Goal: Information Seeking & Learning: Learn about a topic

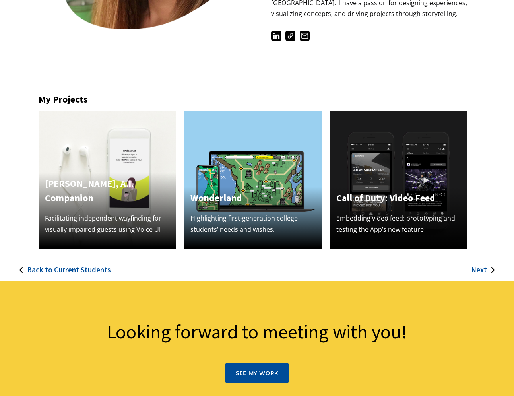
scroll to position [181, 0]
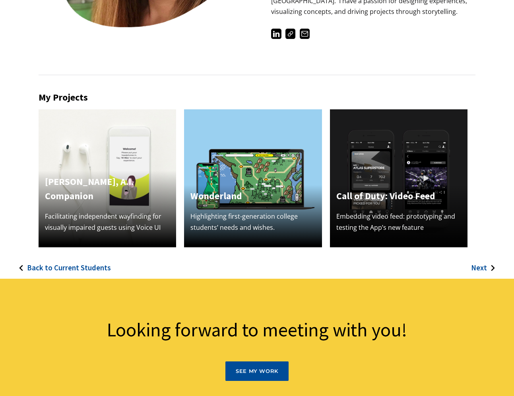
click at [482, 269] on h3 "Next" at bounding box center [479, 267] width 16 height 9
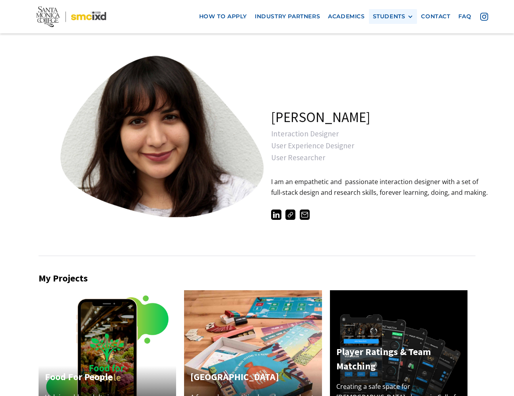
click at [404, 17] on div "STUDENTS" at bounding box center [389, 16] width 33 height 7
click at [392, 62] on link "Alumni" at bounding box center [409, 60] width 72 height 15
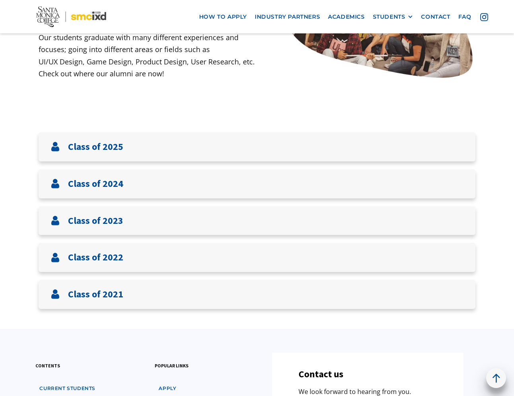
scroll to position [219, 0]
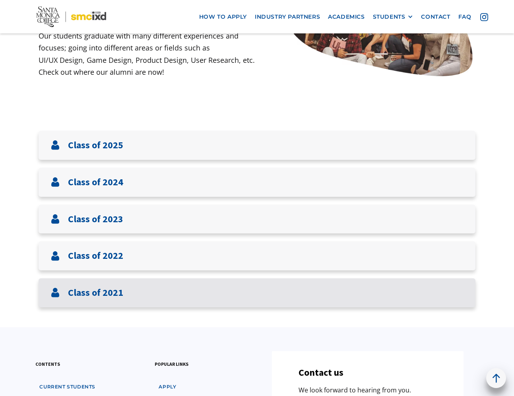
click at [279, 300] on div "Class of 2021" at bounding box center [257, 292] width 437 height 29
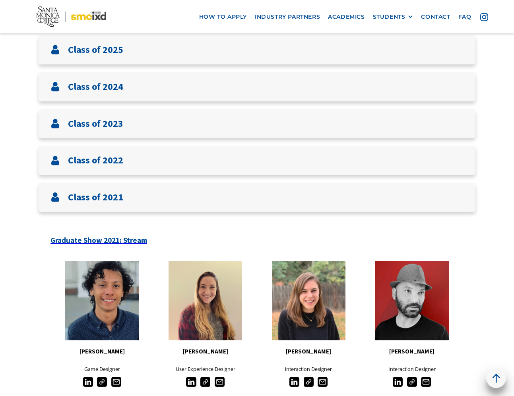
scroll to position [313, 0]
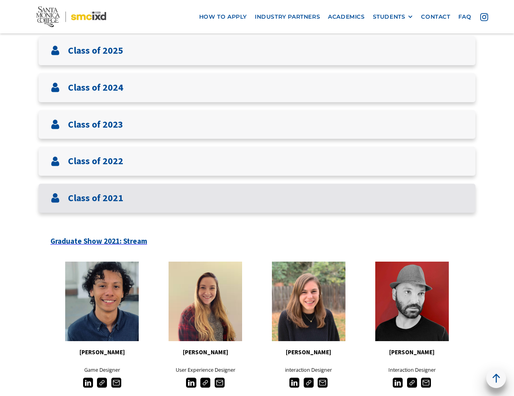
click at [173, 201] on div "Class of 2021" at bounding box center [257, 198] width 437 height 29
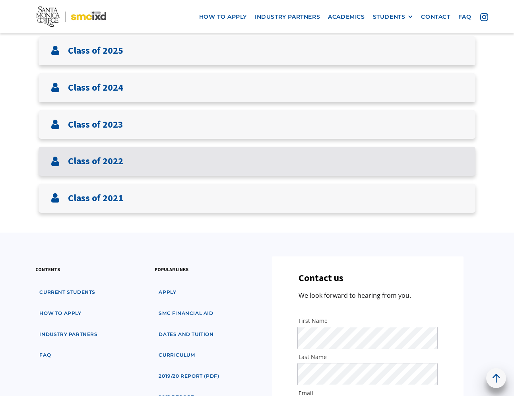
click at [173, 163] on div "Class of 2022" at bounding box center [257, 161] width 437 height 29
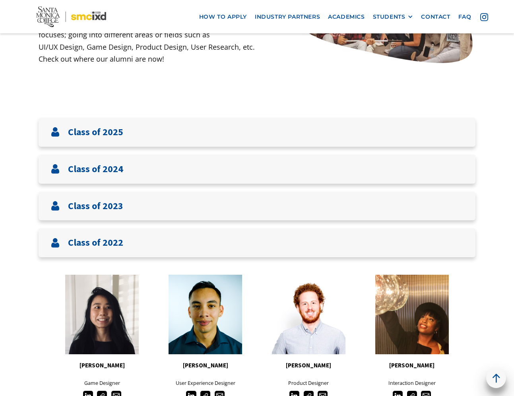
scroll to position [229, 0]
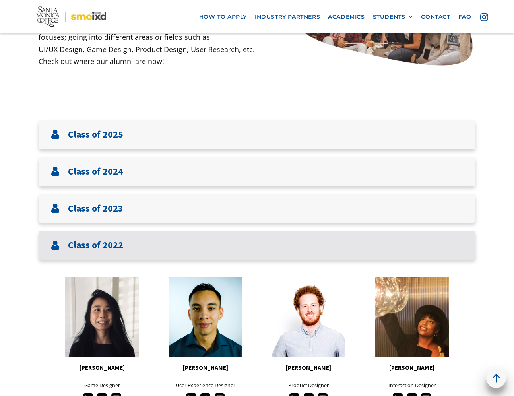
click at [203, 249] on div "Class of 2022" at bounding box center [257, 244] width 437 height 29
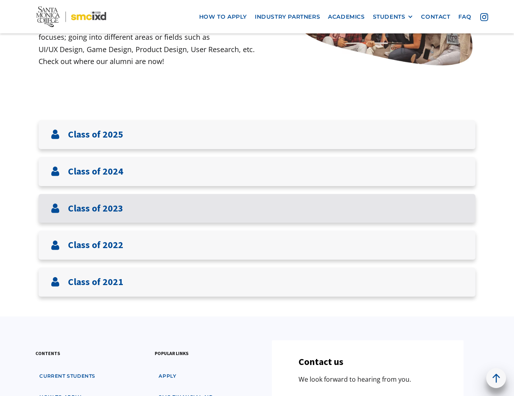
click at [203, 212] on div "Class of 2023" at bounding box center [257, 208] width 437 height 29
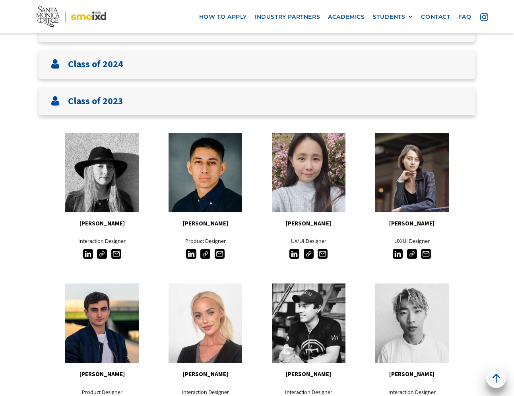
scroll to position [334, 0]
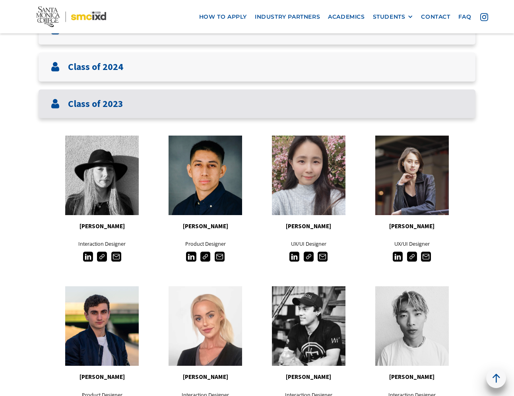
click at [299, 116] on div "Class of 2023" at bounding box center [257, 103] width 437 height 29
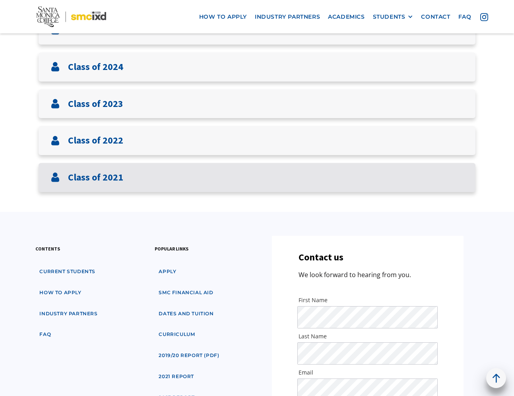
click at [291, 174] on div "Class of 2021" at bounding box center [257, 177] width 437 height 29
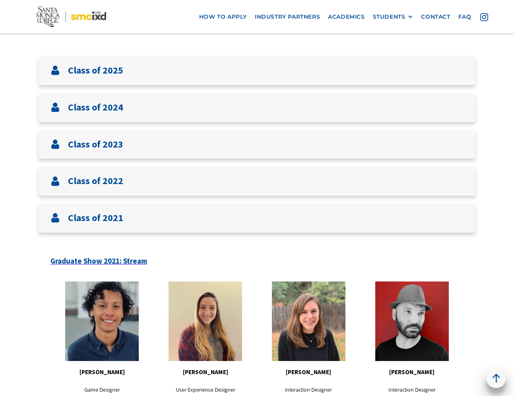
scroll to position [291, 0]
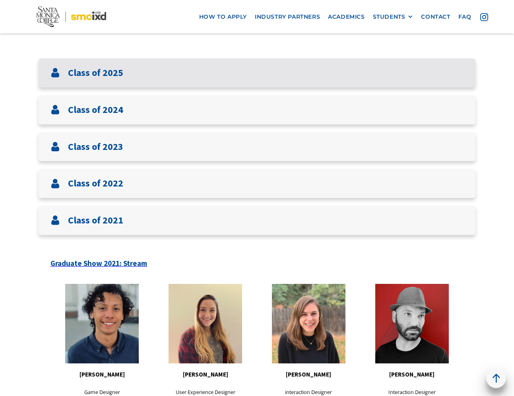
click at [218, 73] on div "Class of 2025" at bounding box center [257, 72] width 437 height 29
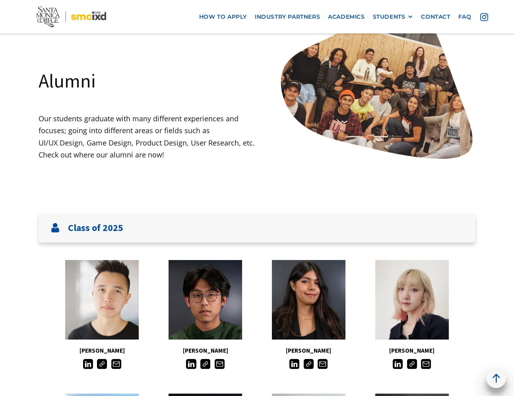
scroll to position [135, 0]
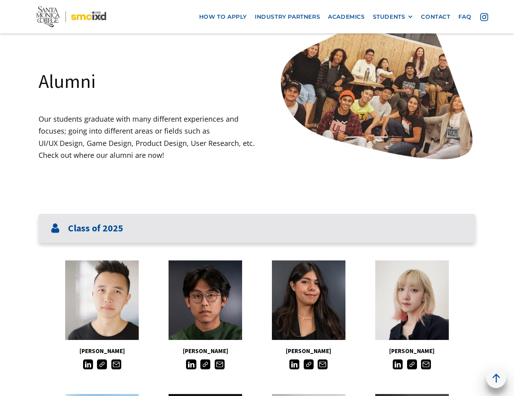
click at [236, 234] on div "Class of 2025" at bounding box center [257, 228] width 437 height 29
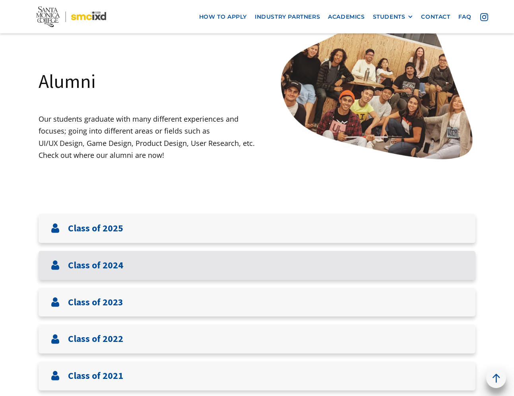
click at [222, 259] on div "Class of 2024" at bounding box center [257, 265] width 437 height 29
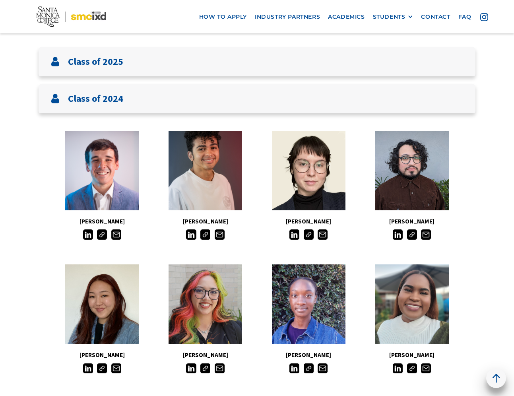
scroll to position [284, 0]
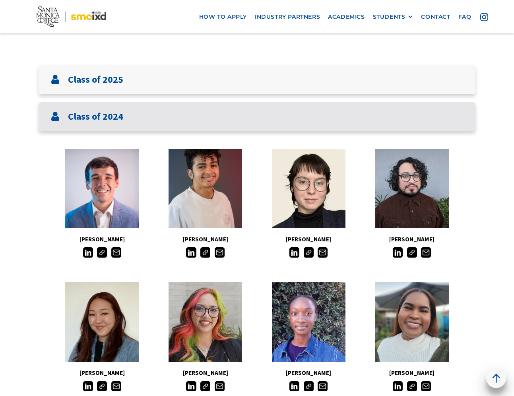
click at [357, 113] on div "Class of 2024" at bounding box center [257, 116] width 437 height 29
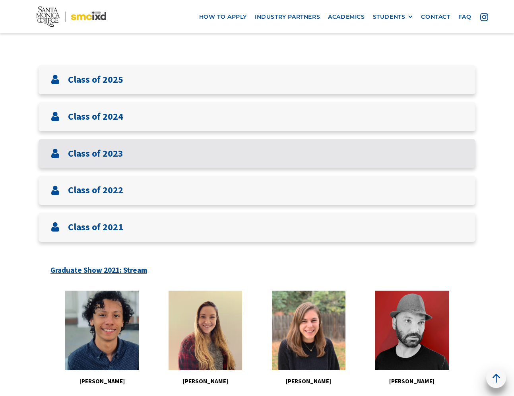
click at [340, 151] on div "Class of 2023" at bounding box center [257, 153] width 437 height 29
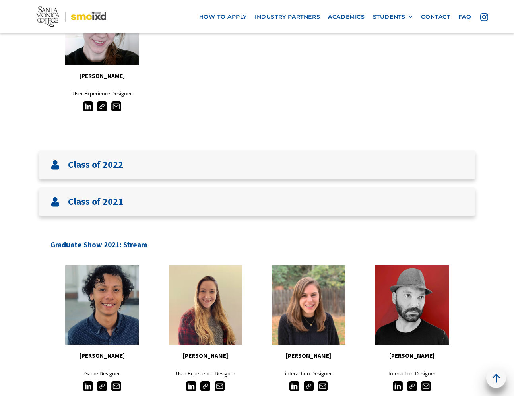
scroll to position [1407, 0]
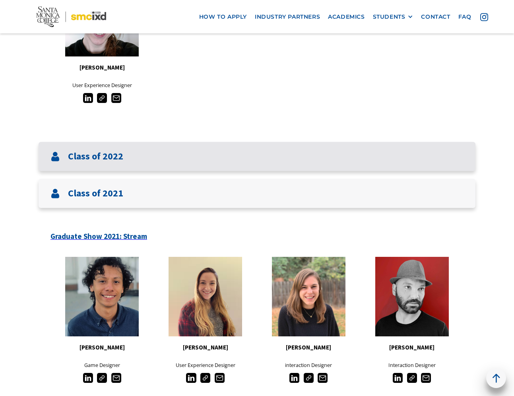
click at [333, 151] on div "Class of 2022" at bounding box center [257, 156] width 437 height 29
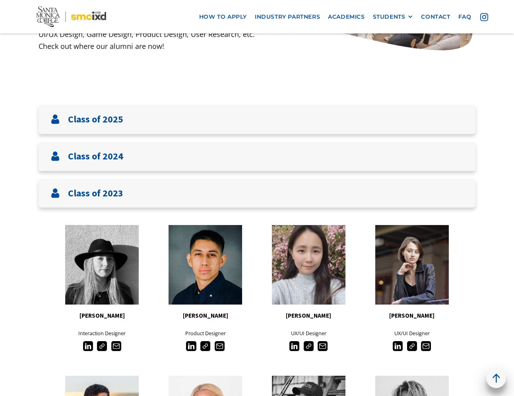
scroll to position [241, 0]
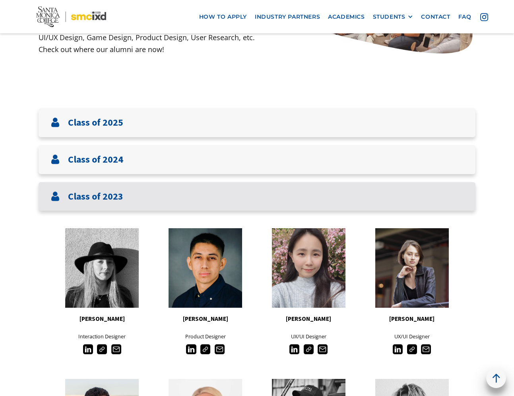
click at [410, 199] on div "Class of 2023" at bounding box center [257, 196] width 437 height 29
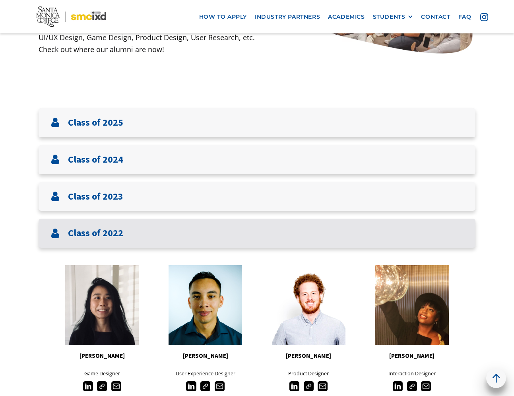
click at [408, 238] on div "Class of 2022" at bounding box center [257, 233] width 437 height 29
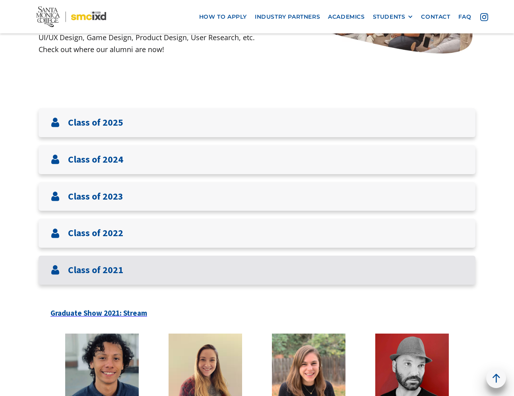
click at [401, 269] on div "Class of 2021" at bounding box center [257, 269] width 437 height 29
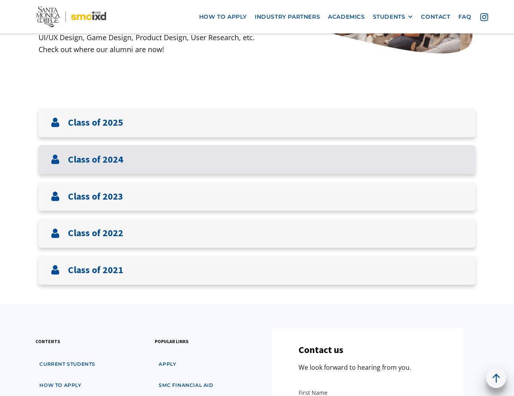
click at [372, 160] on div "Class of 2024" at bounding box center [257, 159] width 437 height 29
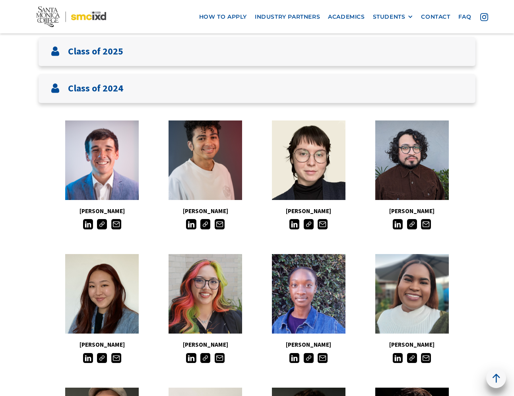
scroll to position [311, 0]
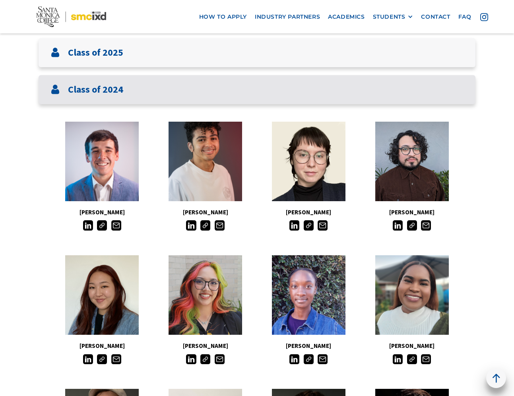
click at [350, 90] on div "Class of 2024" at bounding box center [257, 89] width 437 height 29
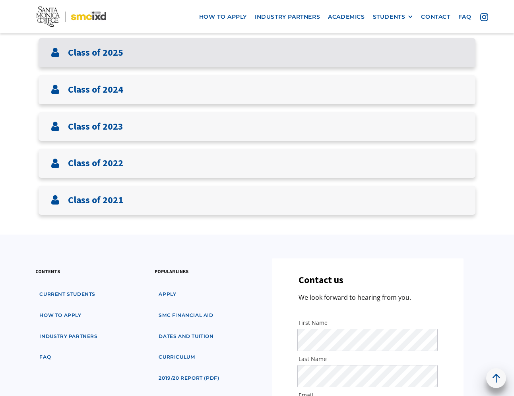
click at [318, 48] on div "Class of 2025" at bounding box center [257, 52] width 437 height 29
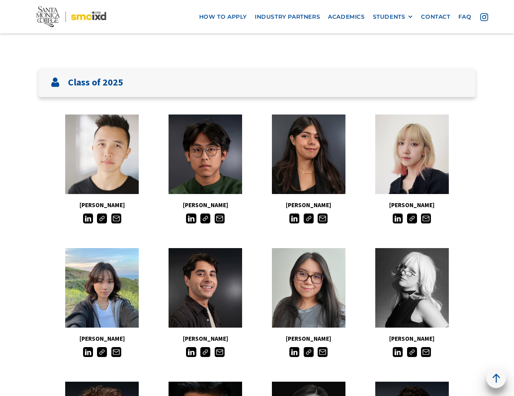
scroll to position [276, 0]
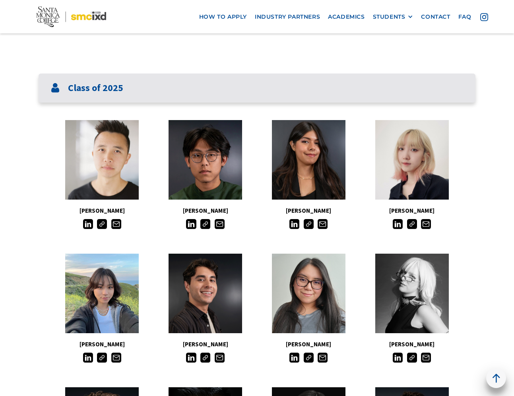
click at [331, 94] on div "Class of 2025" at bounding box center [257, 88] width 437 height 29
